Goal: Information Seeking & Learning: Learn about a topic

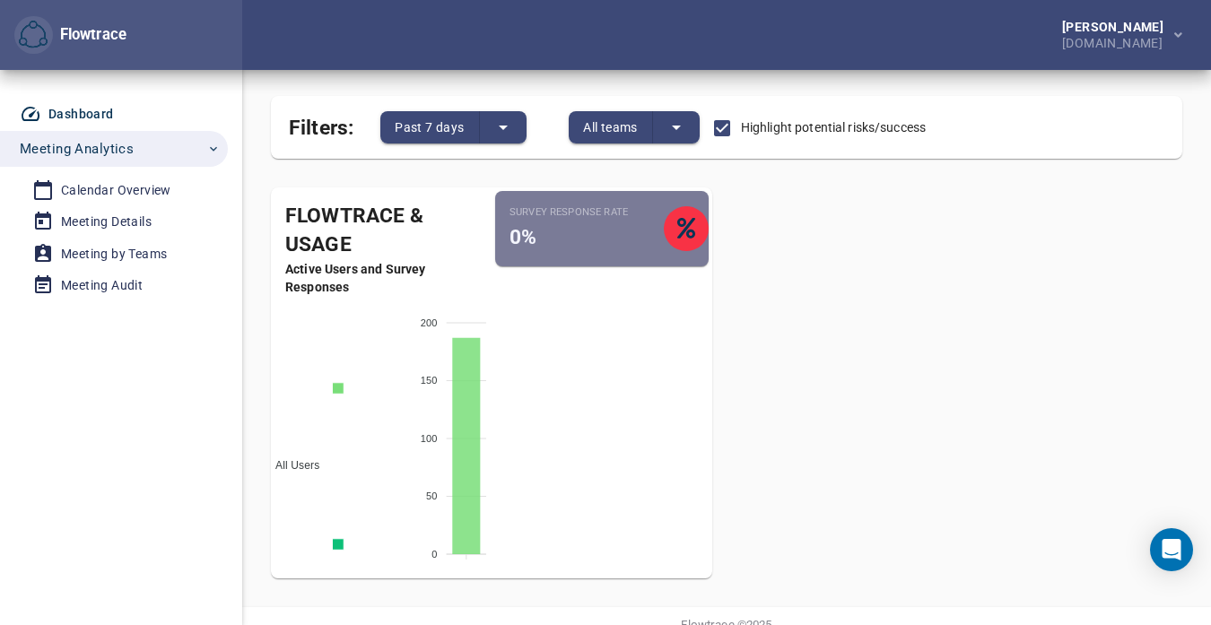
scroll to position [73, 0]
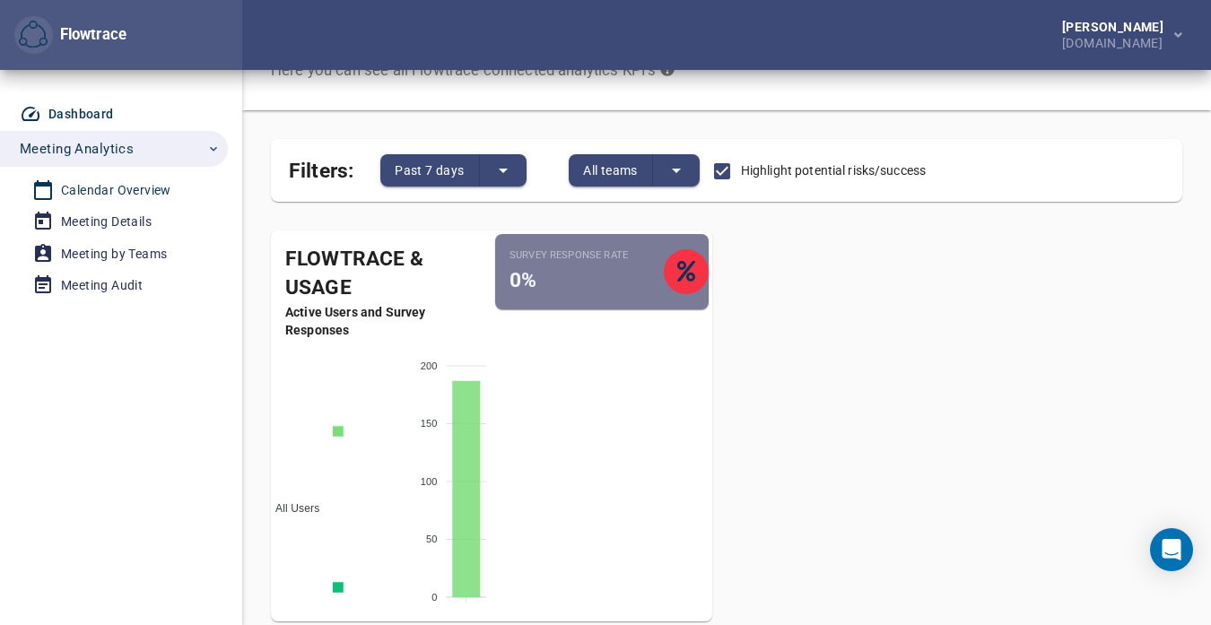
click at [137, 197] on div "Calendar Overview" at bounding box center [116, 190] width 110 height 22
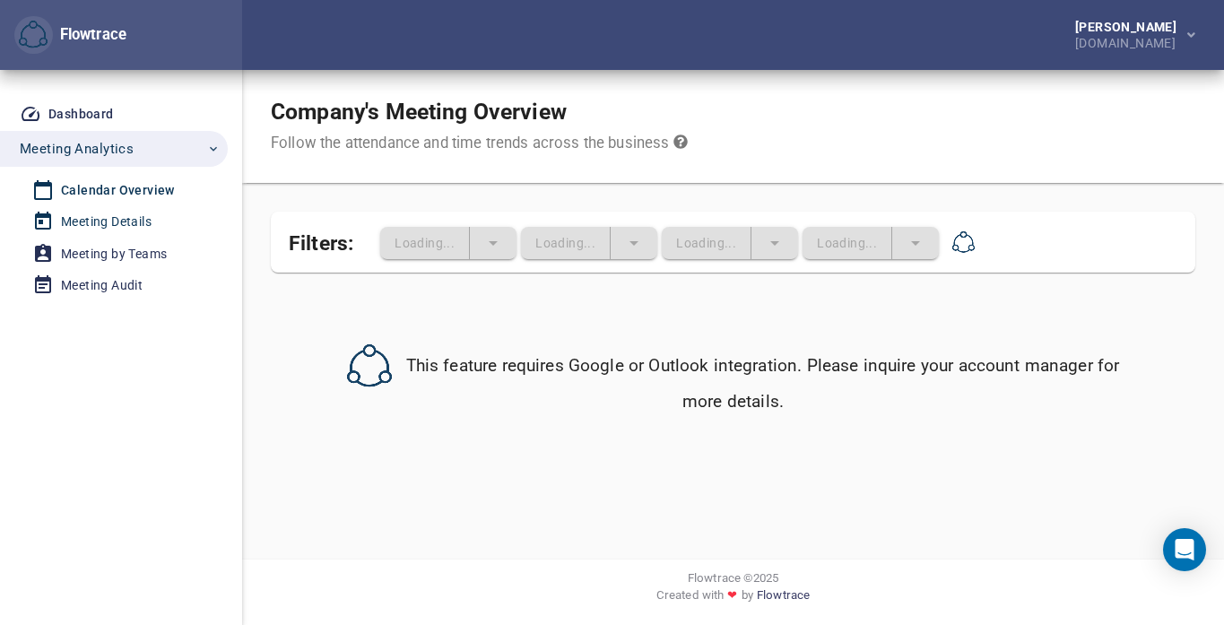
click at [135, 214] on div "Meeting Details" at bounding box center [106, 222] width 91 height 22
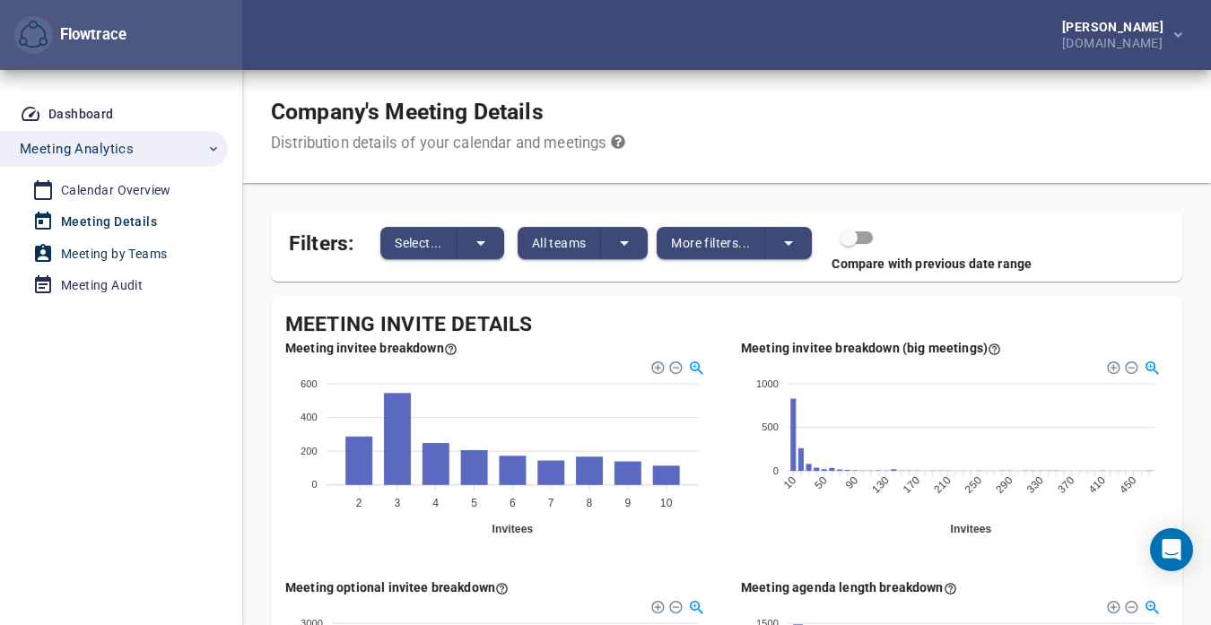
click at [137, 243] on div "Meeting by Teams" at bounding box center [114, 254] width 106 height 22
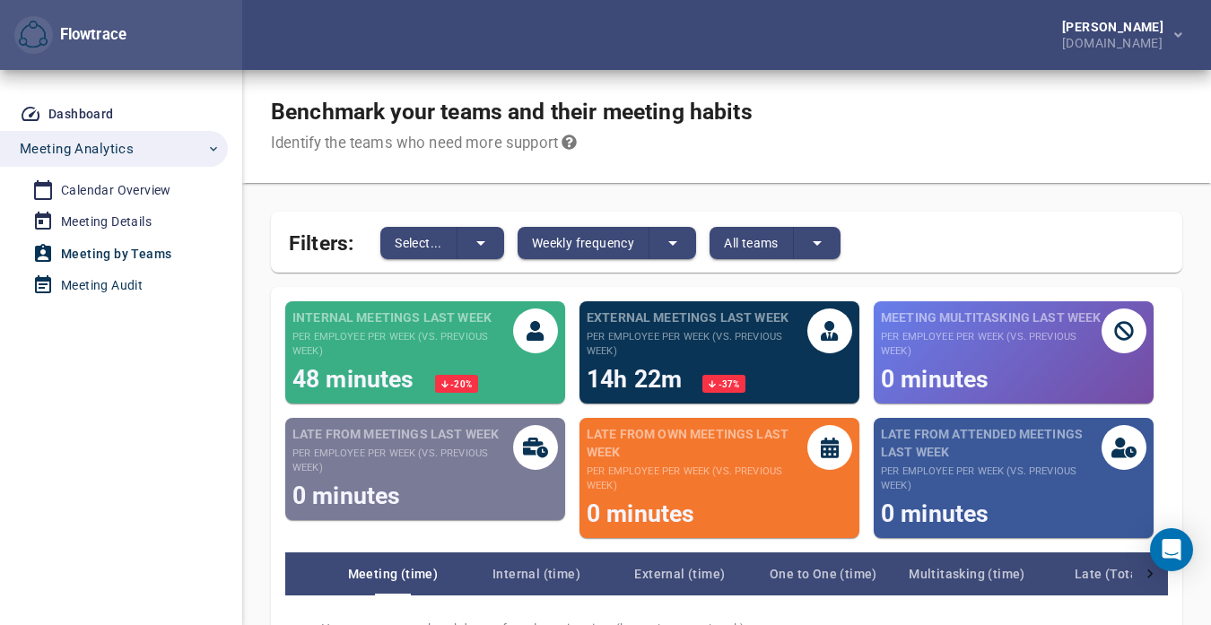
click at [121, 284] on div "Meeting Audit" at bounding box center [102, 285] width 82 height 22
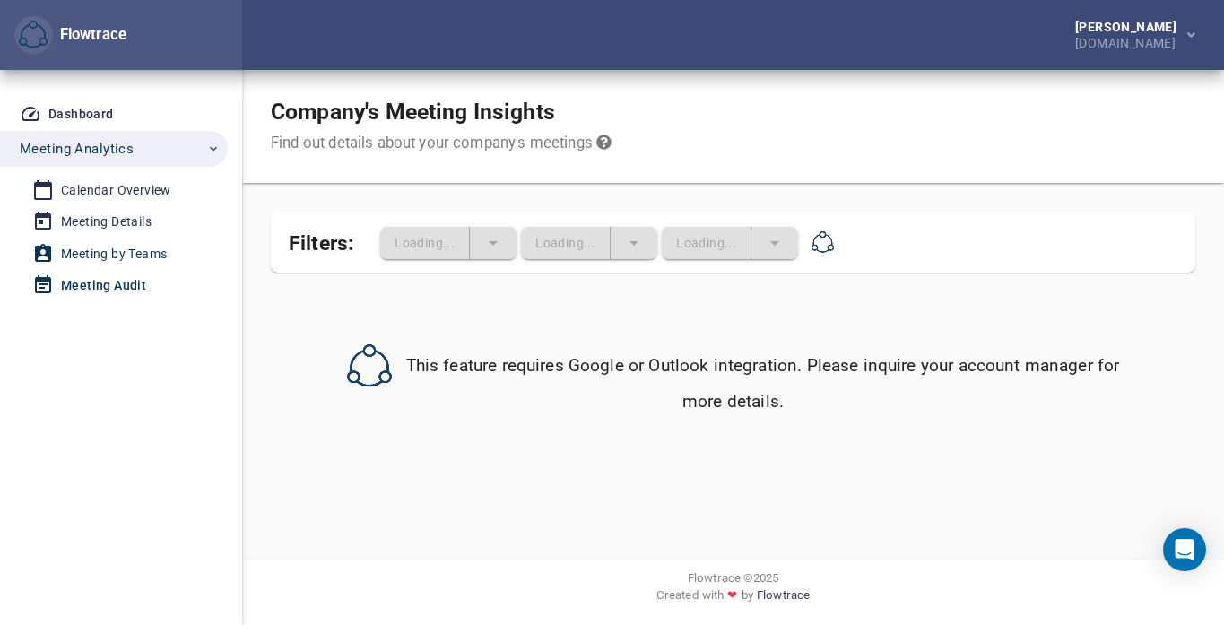
click at [123, 256] on div "Meeting by Teams" at bounding box center [114, 254] width 106 height 22
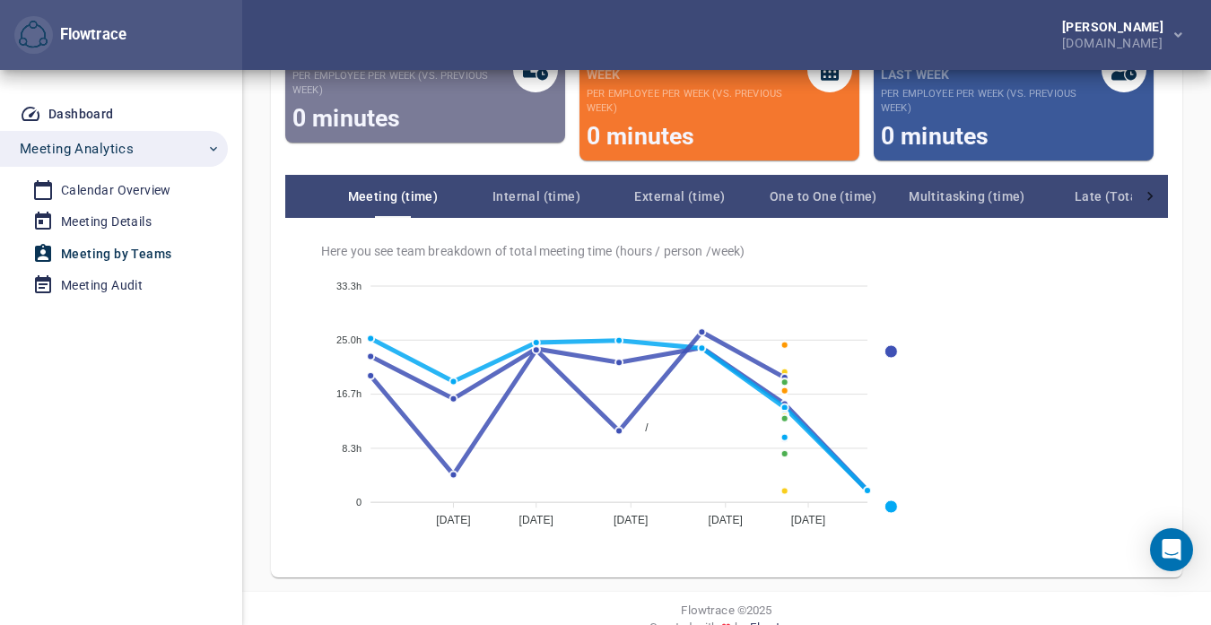
scroll to position [410, 0]
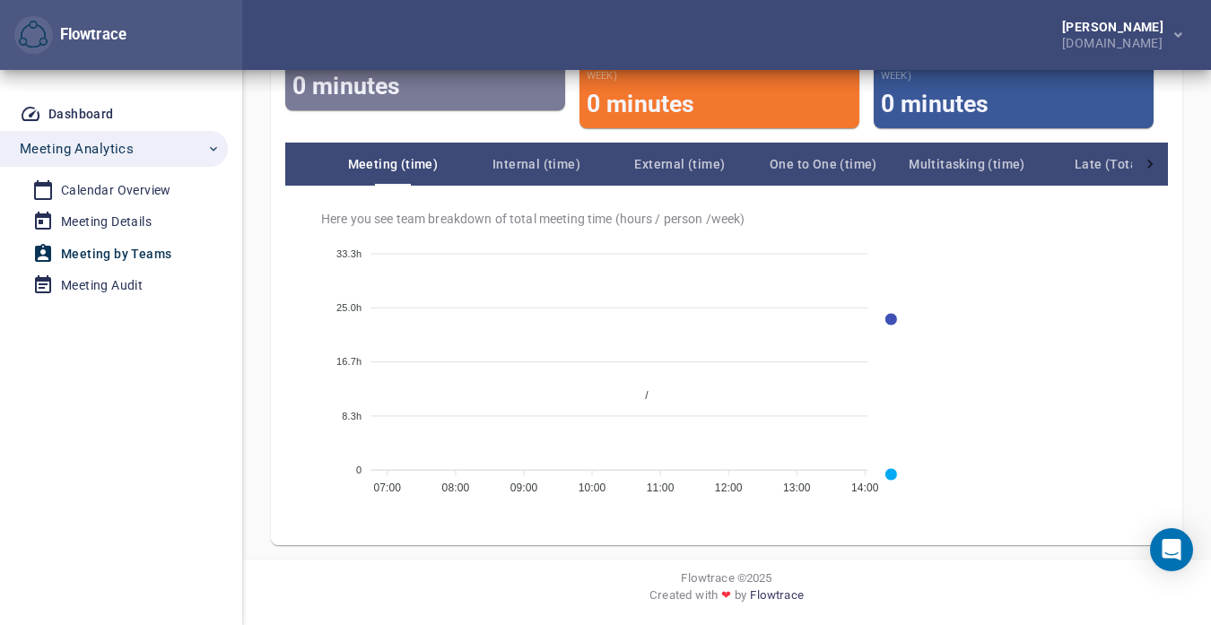
drag, startPoint x: 1142, startPoint y: 379, endPoint x: 1150, endPoint y: 440, distance: 61.4
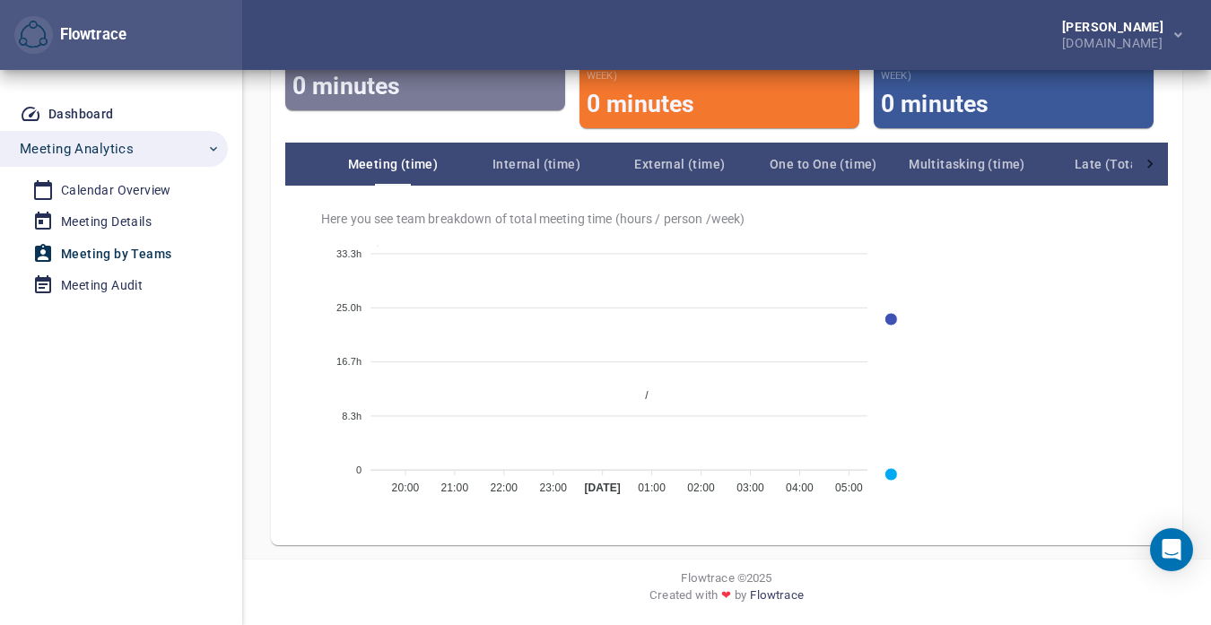
click at [647, 389] on span "/" at bounding box center [639, 395] width 16 height 13
click at [1101, 172] on span "Late (Total)" at bounding box center [1109, 164] width 143 height 22
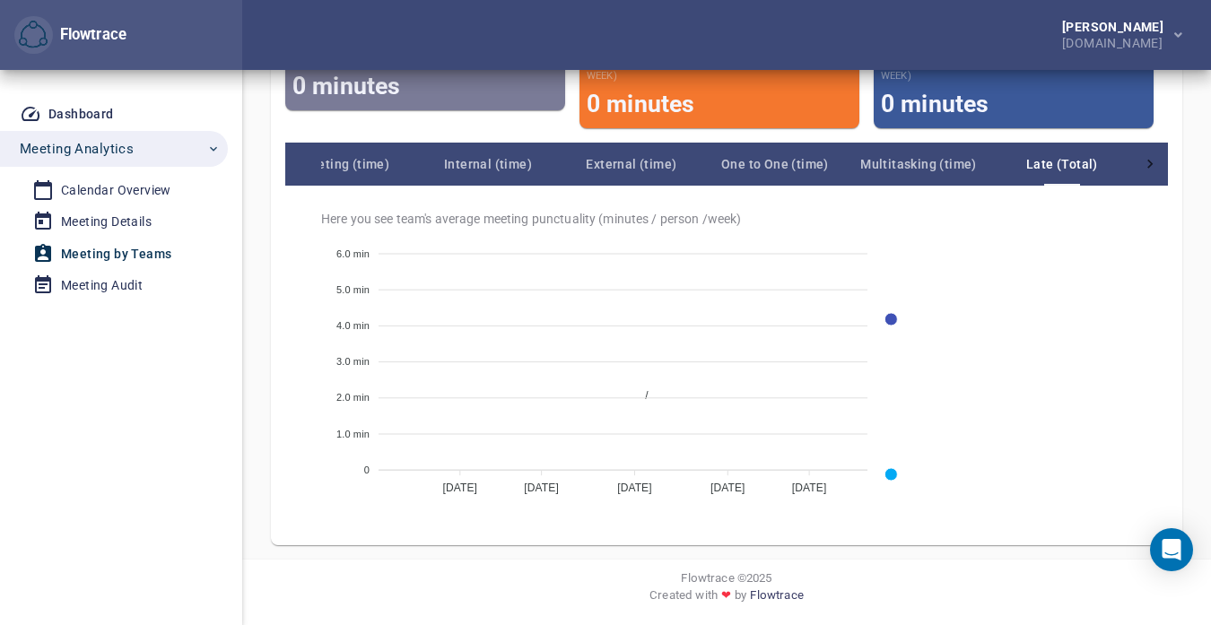
scroll to position [0, 50]
click at [339, 163] on span "Meeting (time)" at bounding box center [342, 164] width 143 height 22
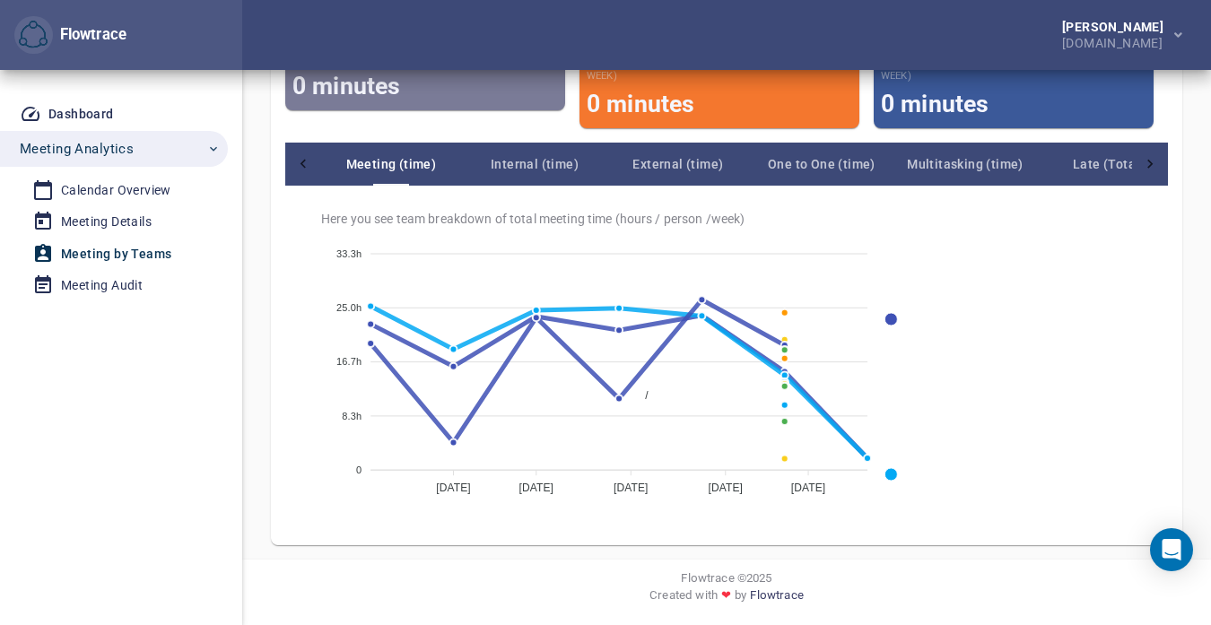
scroll to position [0, 0]
click at [76, 215] on div "Meeting Details" at bounding box center [106, 222] width 91 height 22
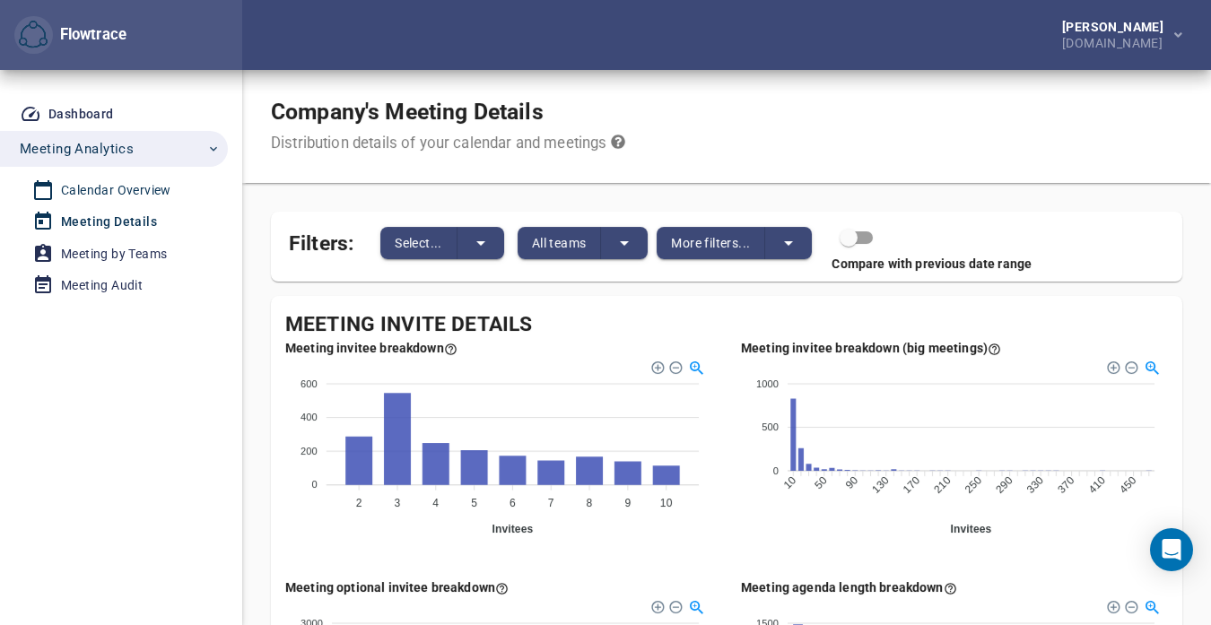
click at [91, 187] on div "Calendar Overview" at bounding box center [116, 190] width 110 height 22
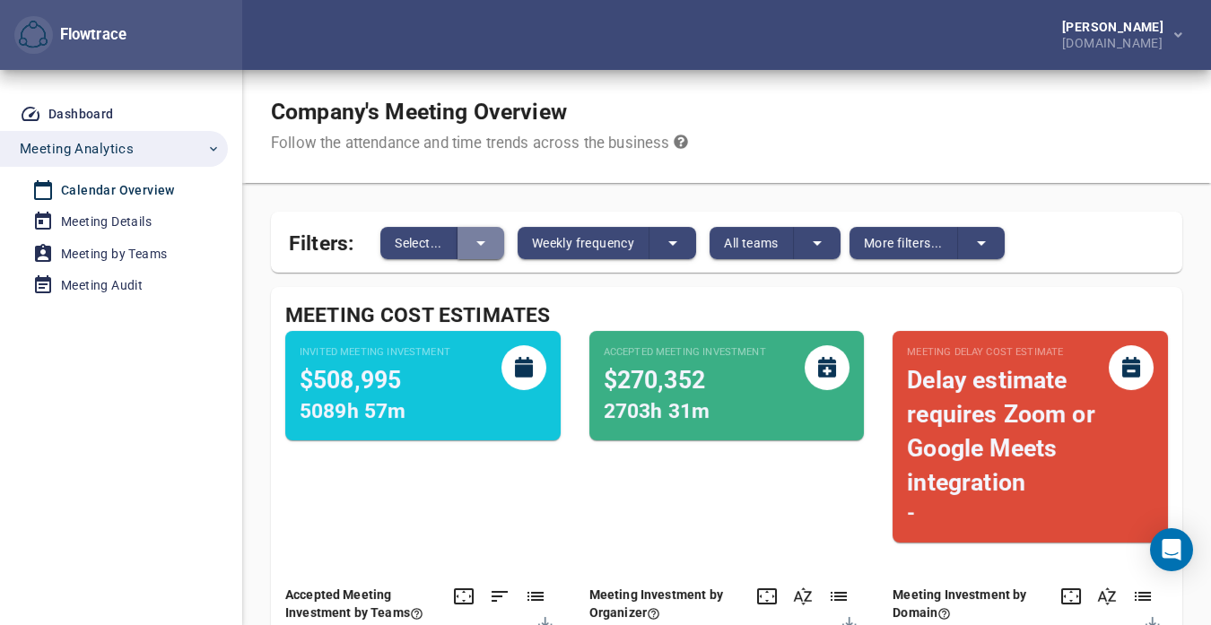
click at [469, 250] on button "split button" at bounding box center [480, 243] width 47 height 32
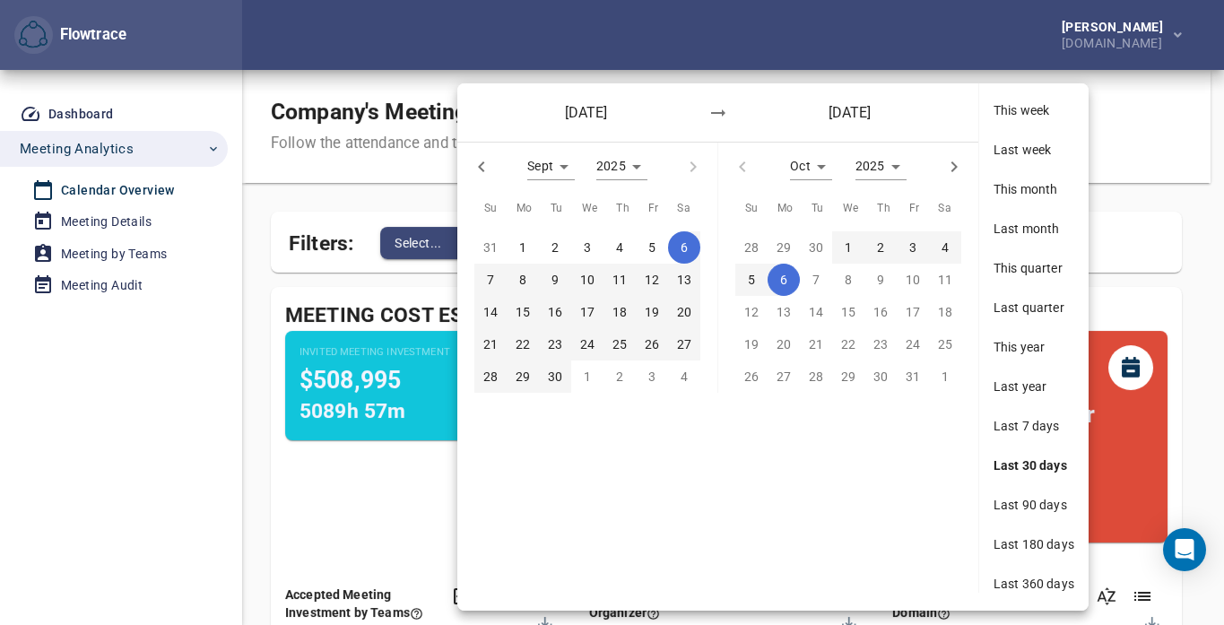
click at [371, 127] on div at bounding box center [612, 312] width 1224 height 625
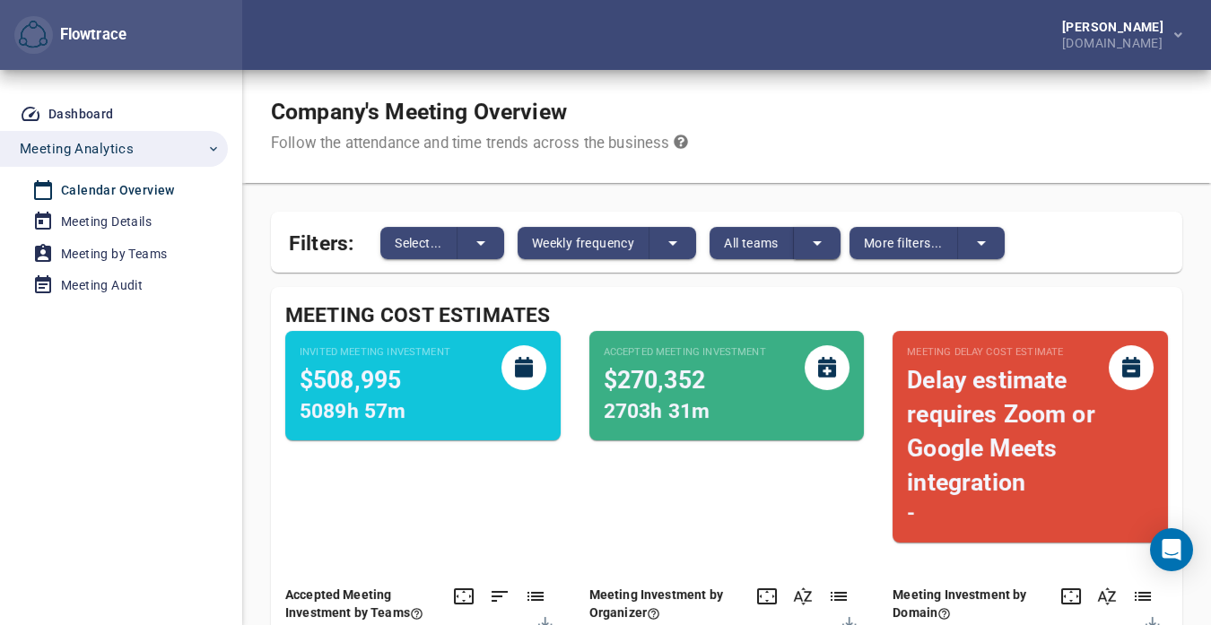
click at [828, 250] on icon "split button" at bounding box center [817, 243] width 22 height 22
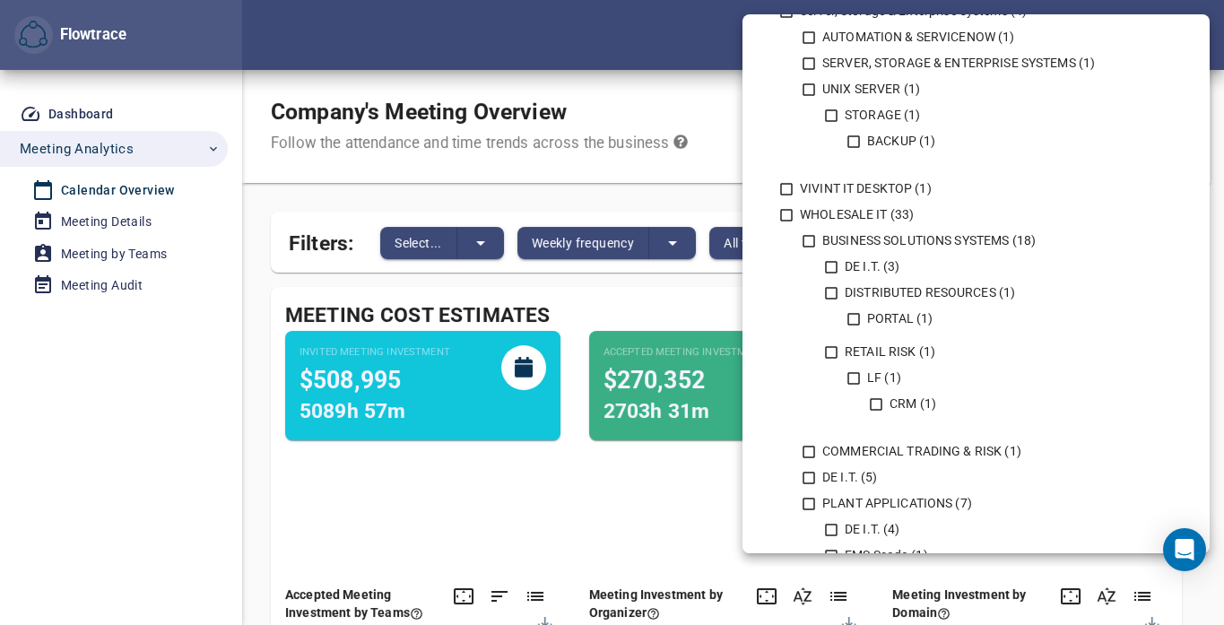
scroll to position [1712, 0]
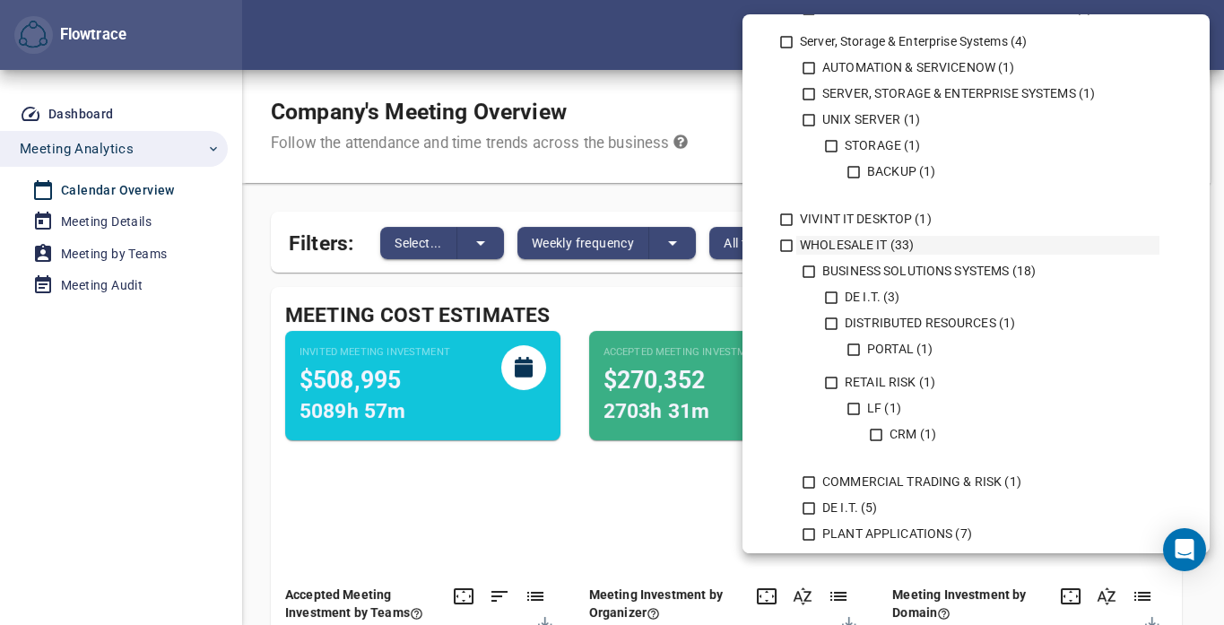
click at [789, 248] on icon at bounding box center [786, 246] width 16 height 16
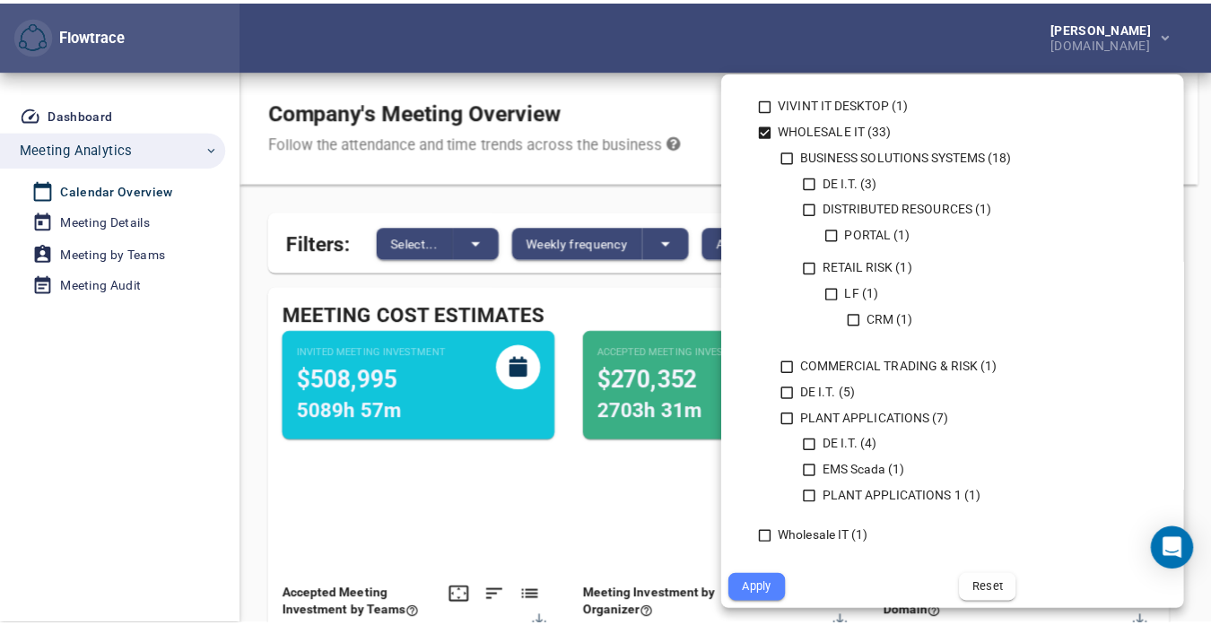
scroll to position [1891, 0]
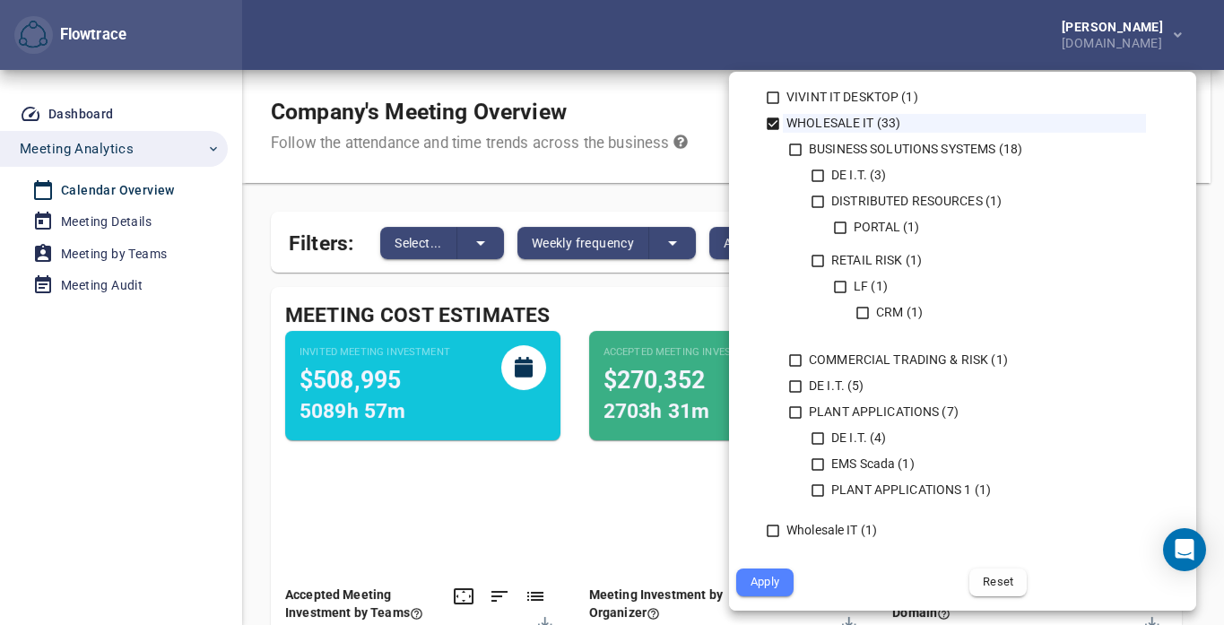
click at [757, 586] on span "Apply" at bounding box center [765, 582] width 32 height 21
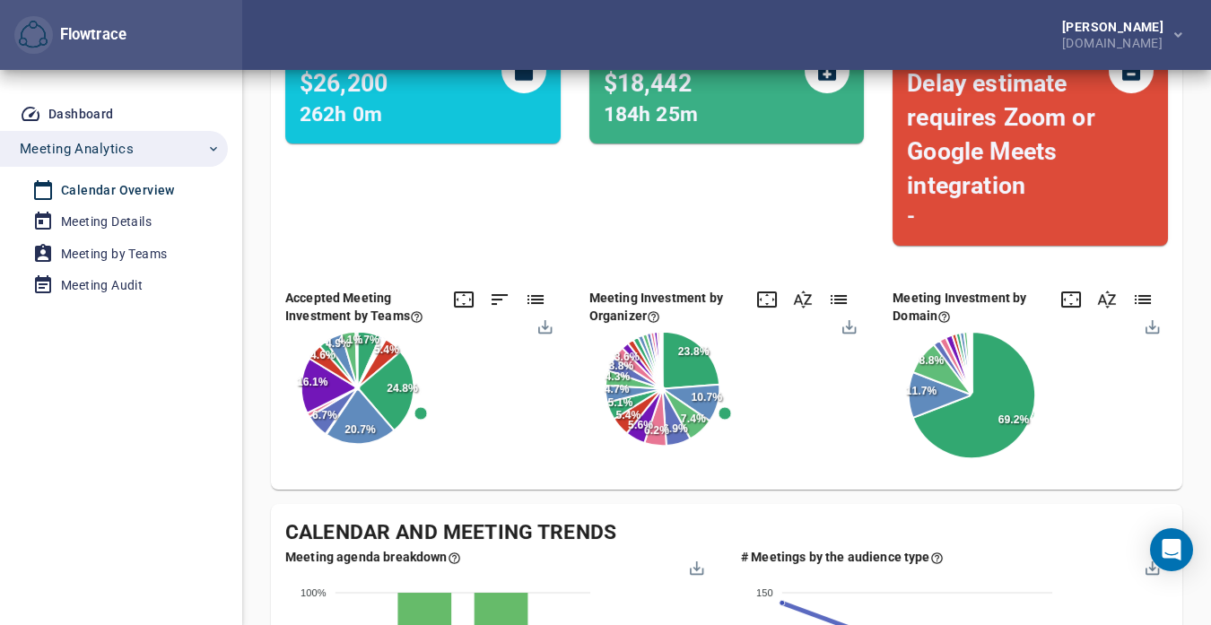
scroll to position [359, 0]
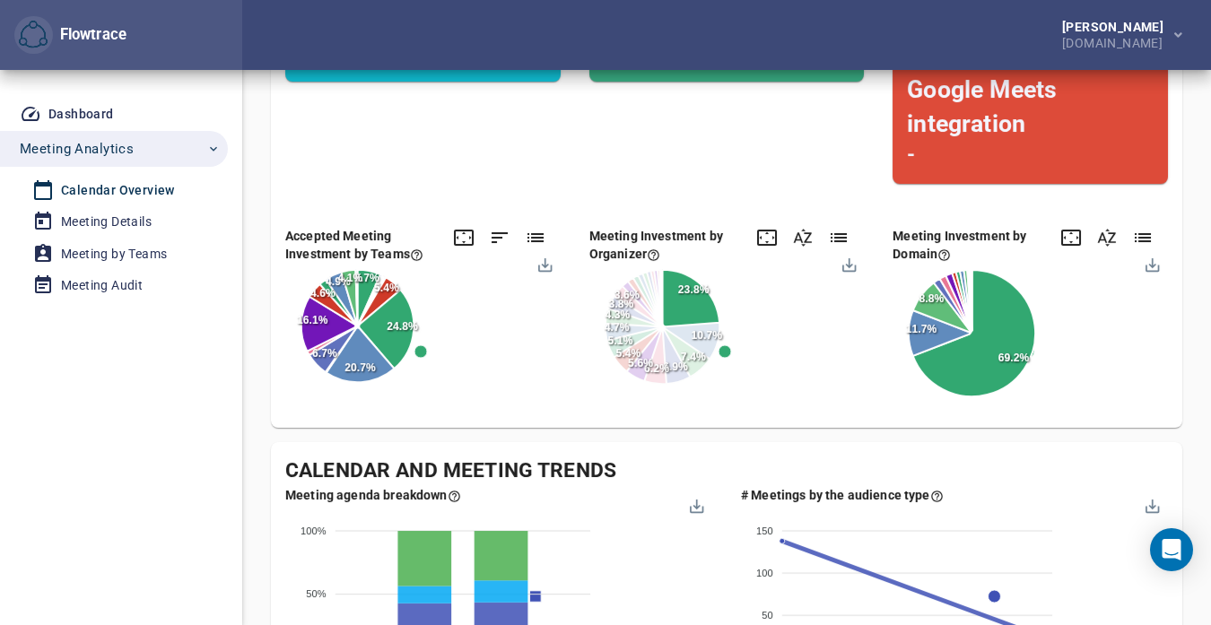
click at [681, 422] on span "Workspace Mem..." at bounding box center [628, 428] width 105 height 13
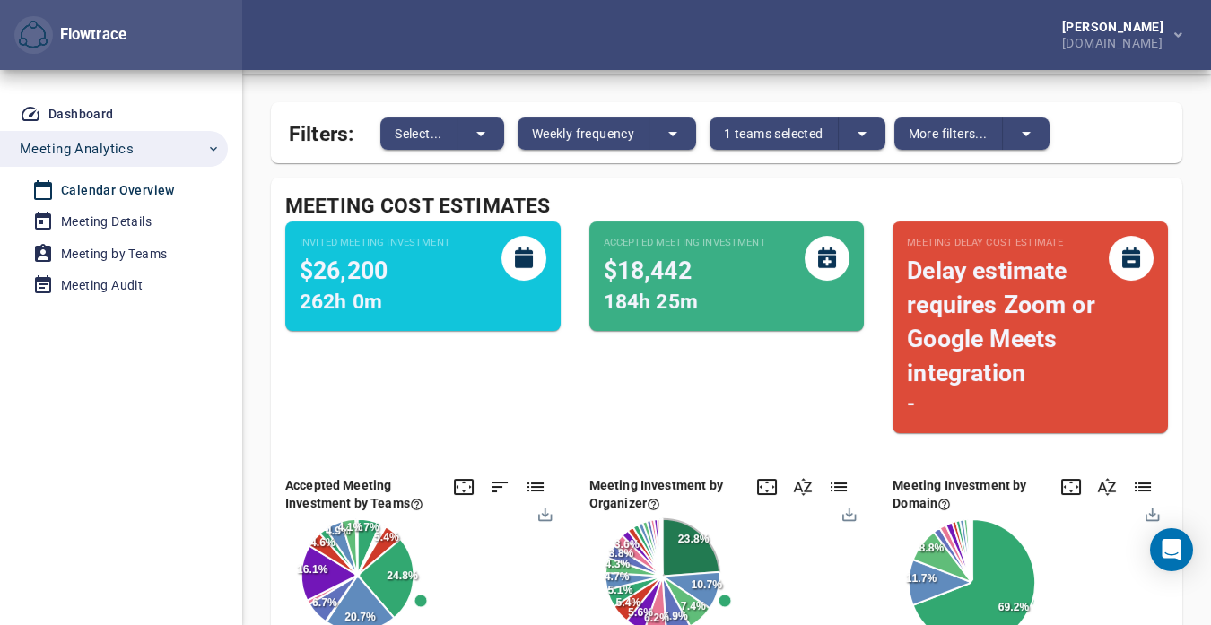
scroll to position [0, 0]
